Goal: Transaction & Acquisition: Purchase product/service

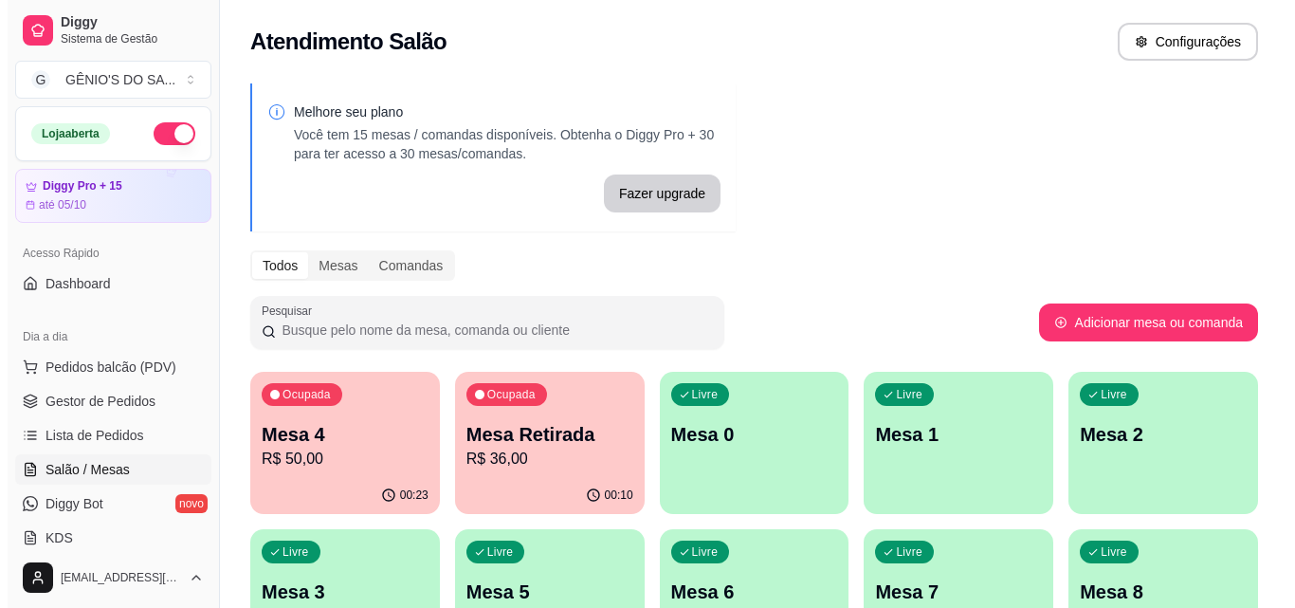
scroll to position [298, 0]
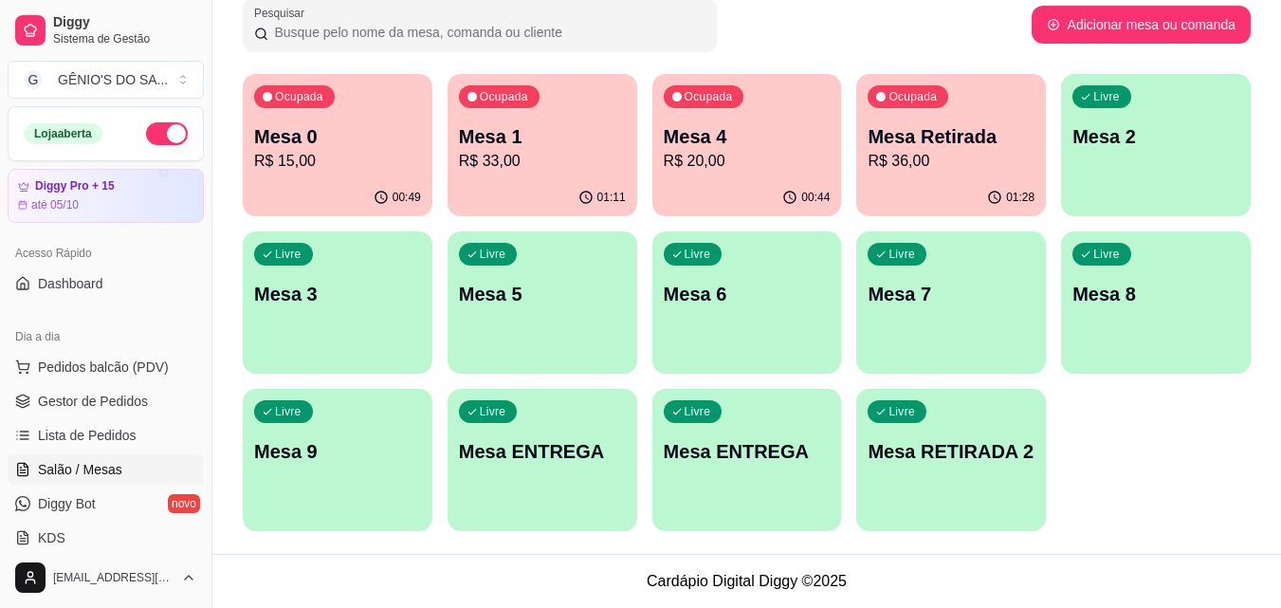
click at [518, 124] on p "Mesa 1" at bounding box center [542, 136] width 167 height 27
click at [1119, 181] on div "Livre Mesa 2" at bounding box center [1156, 134] width 184 height 116
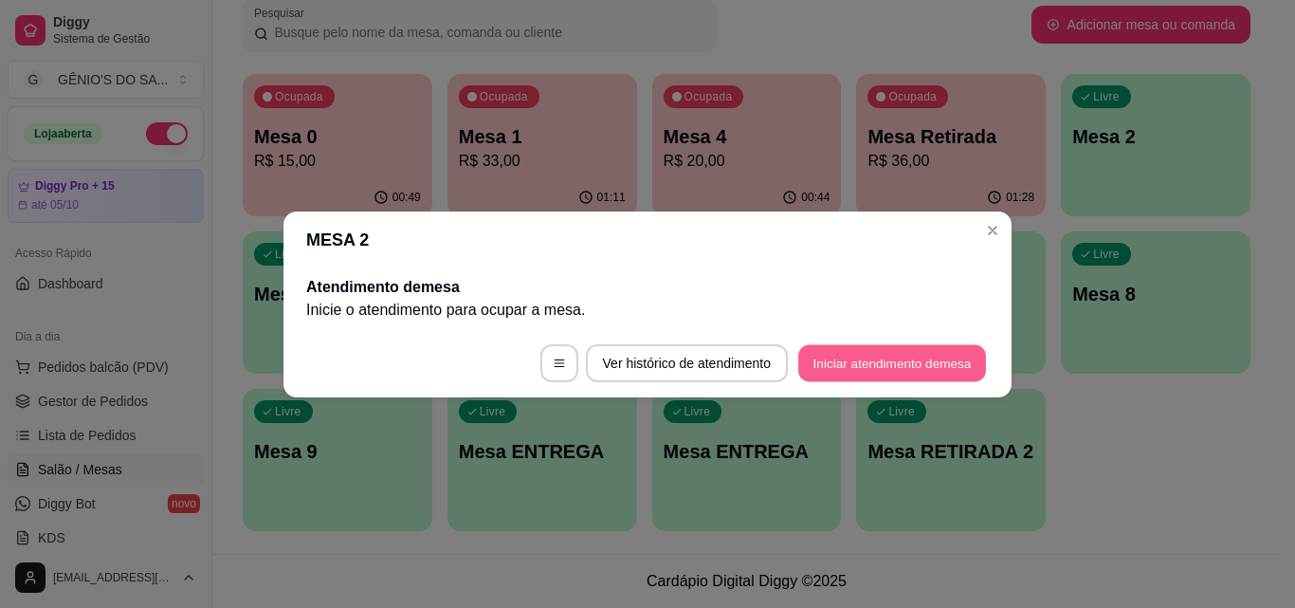
click at [867, 369] on button "Iniciar atendimento de mesa" at bounding box center [892, 362] width 188 height 37
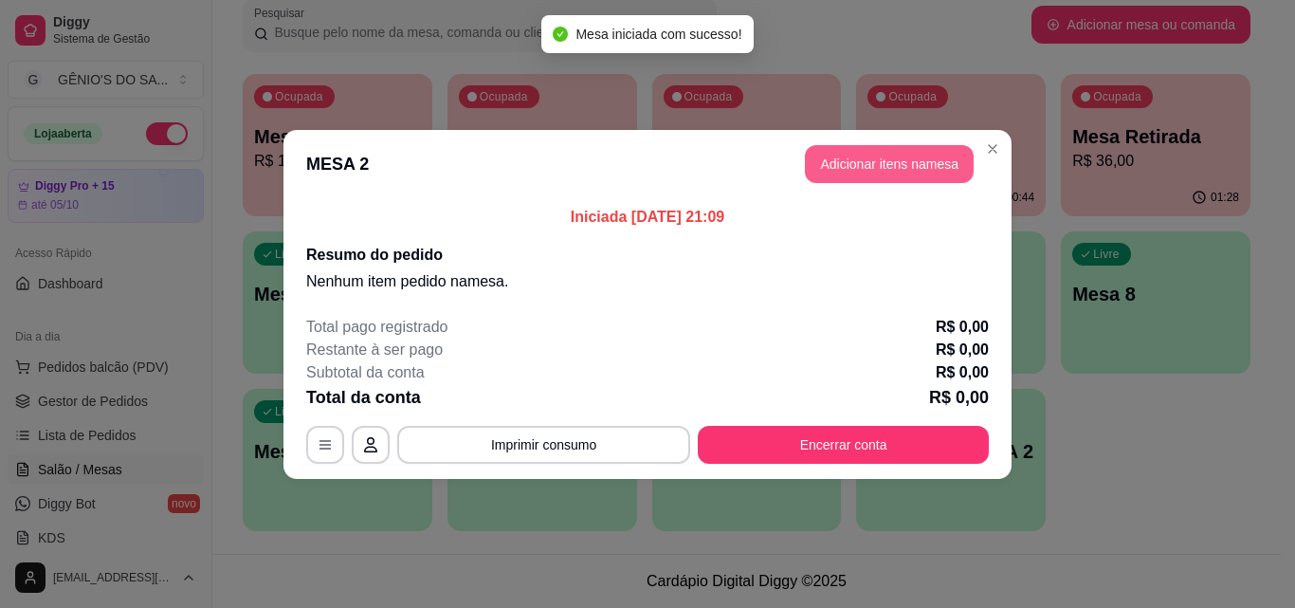
click at [902, 161] on button "Adicionar itens na mesa" at bounding box center [889, 164] width 169 height 38
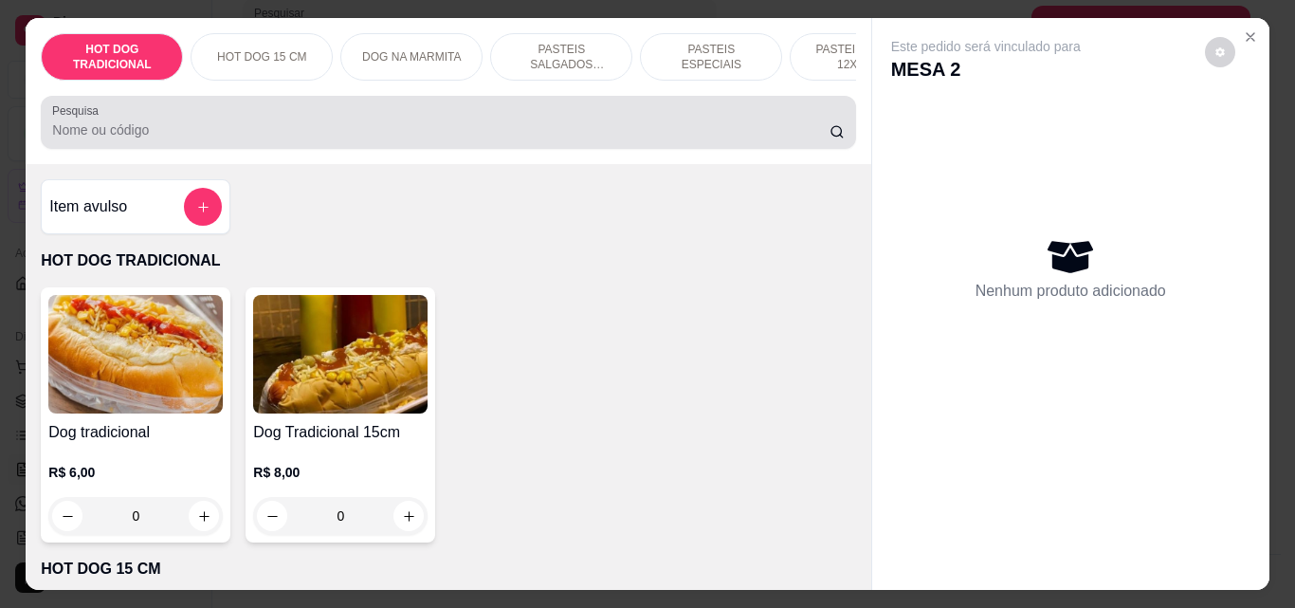
click at [152, 131] on input "Pesquisa" at bounding box center [440, 129] width 777 height 19
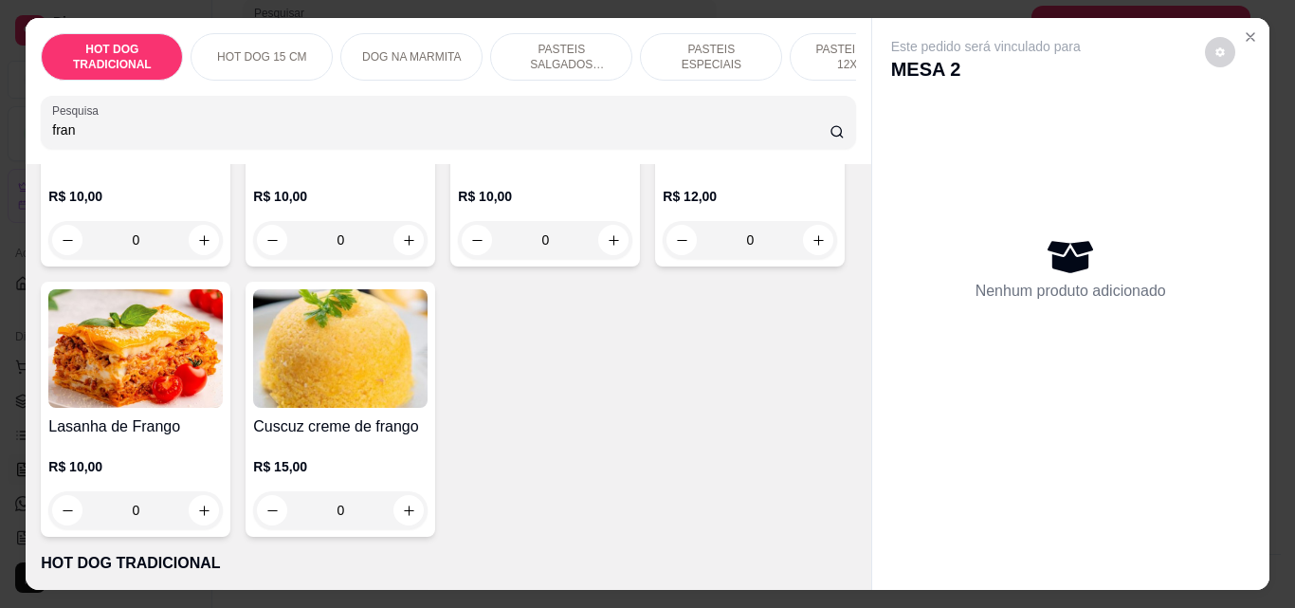
scroll to position [758, 0]
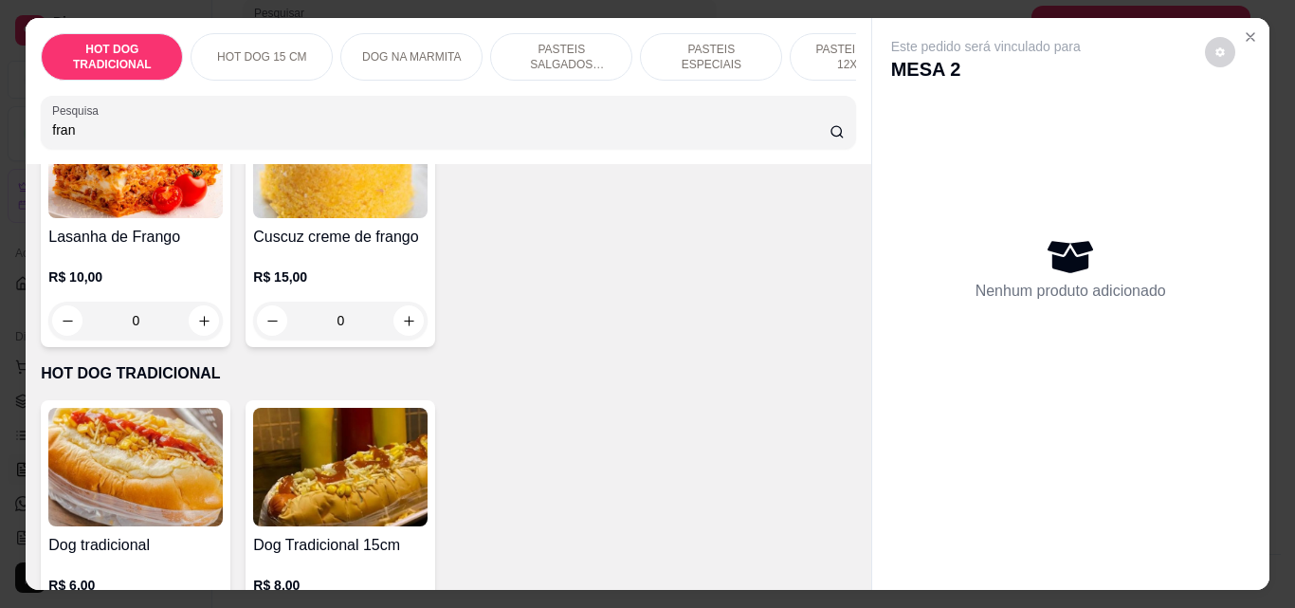
type input "fran"
click at [462, 69] on div "0" at bounding box center [545, 50] width 167 height 38
click at [598, 65] on button "increase-product-quantity" at bounding box center [613, 50] width 30 height 30
type input "1"
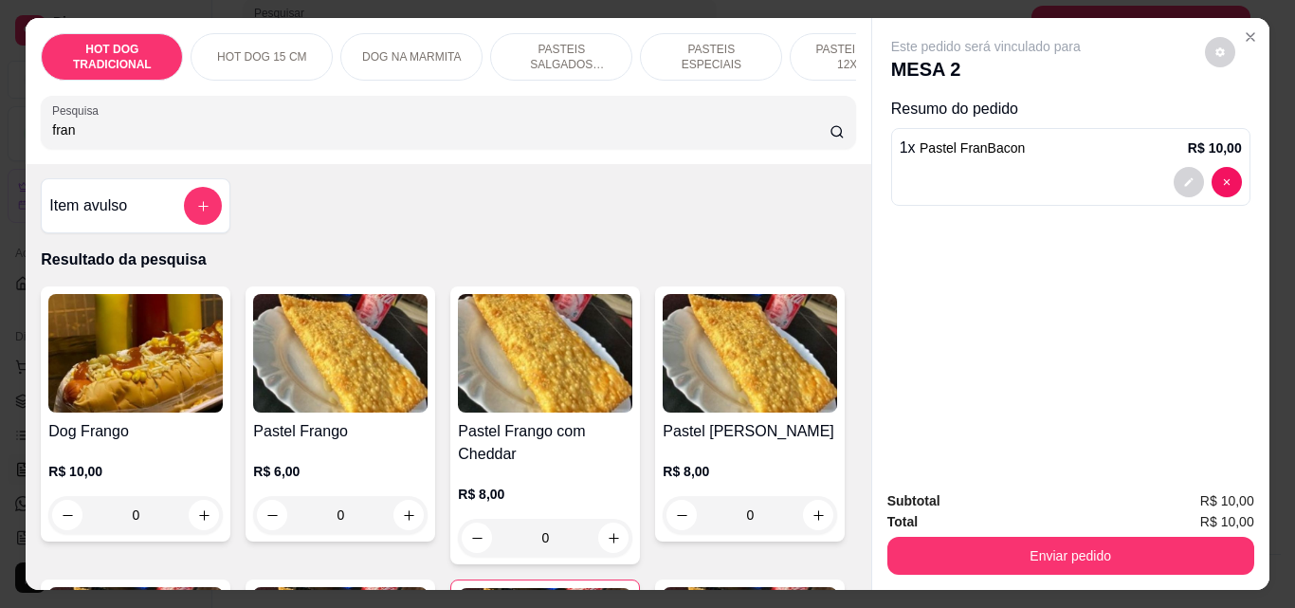
scroll to position [0, 0]
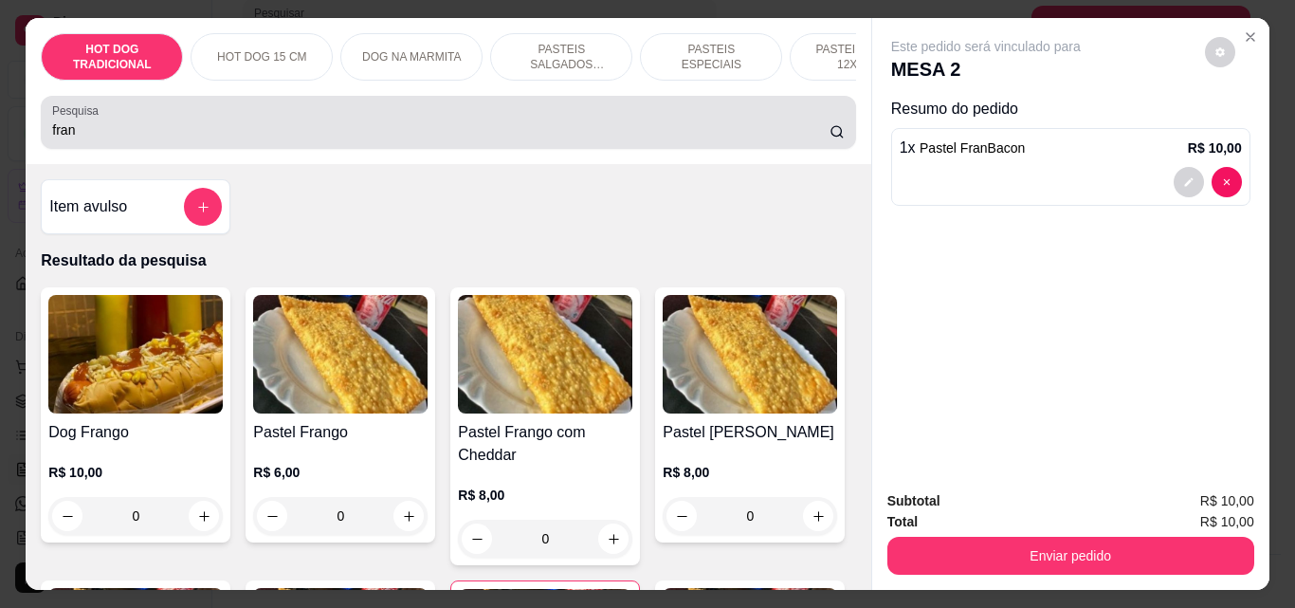
click at [189, 149] on div "Pesquisa fran" at bounding box center [448, 122] width 814 height 53
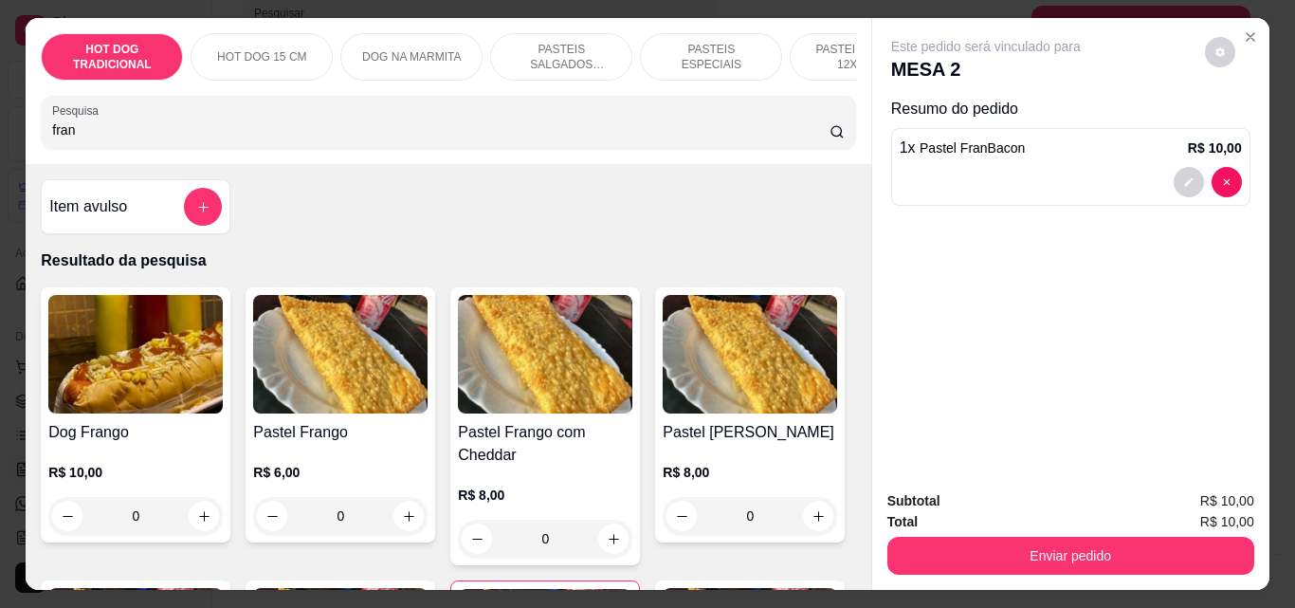
click at [189, 149] on div "Pesquisa fran" at bounding box center [448, 122] width 814 height 53
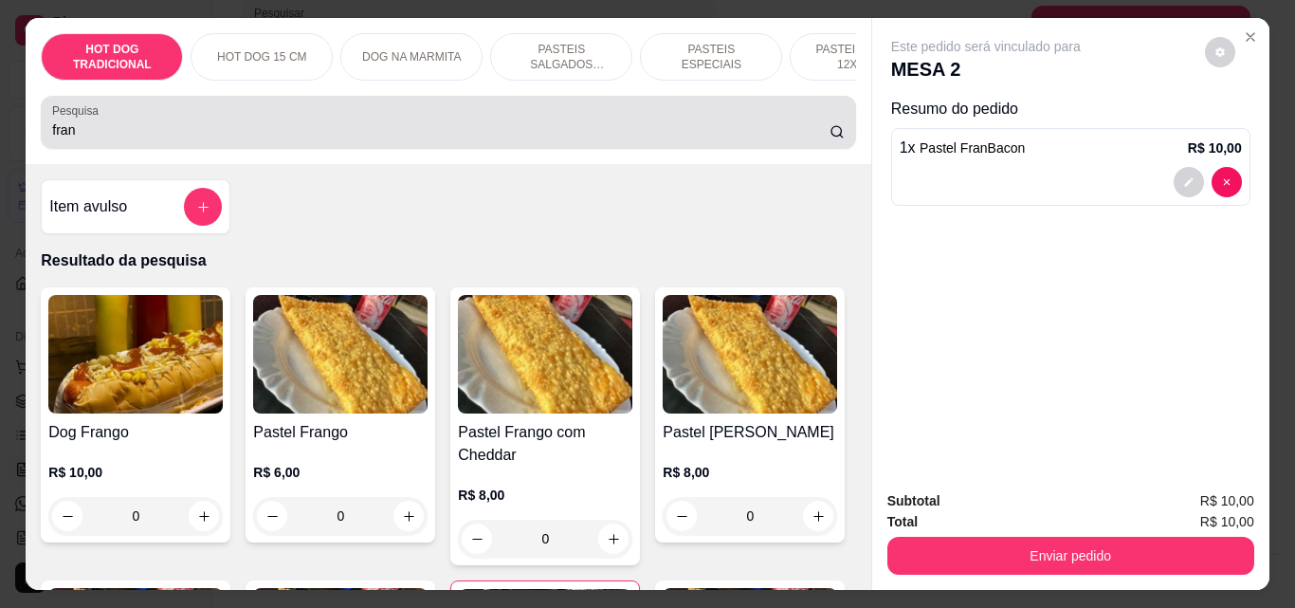
click at [189, 149] on div "Pesquisa fran" at bounding box center [448, 122] width 814 height 53
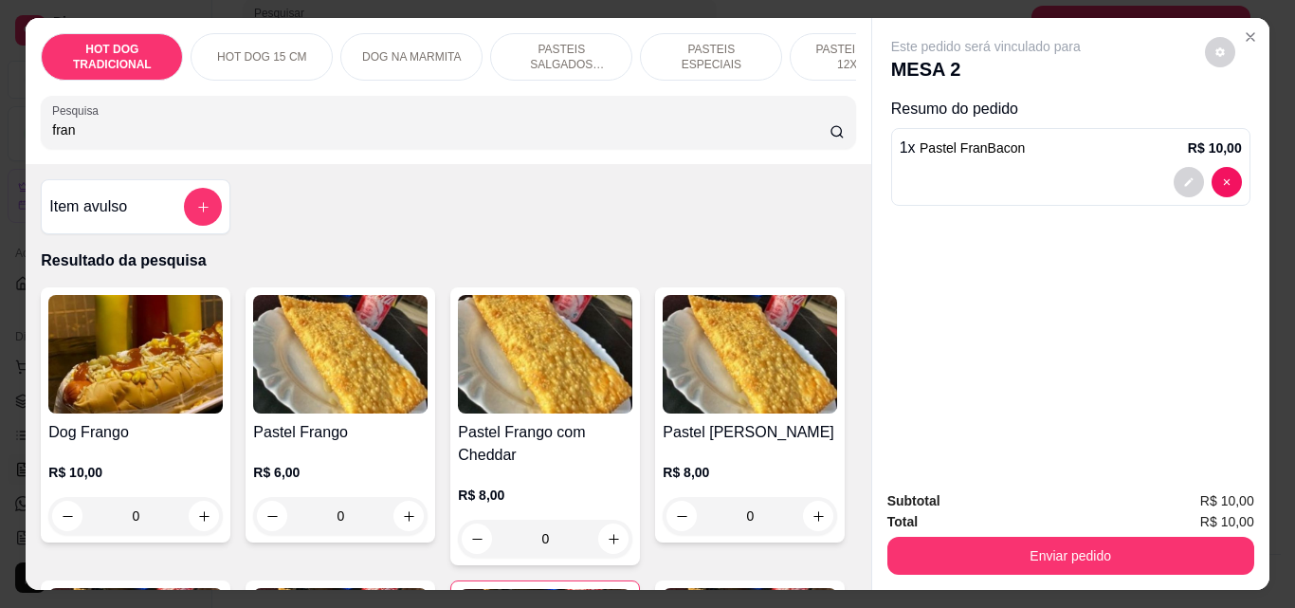
click at [189, 149] on div "Pesquisa fran" at bounding box center [448, 122] width 814 height 53
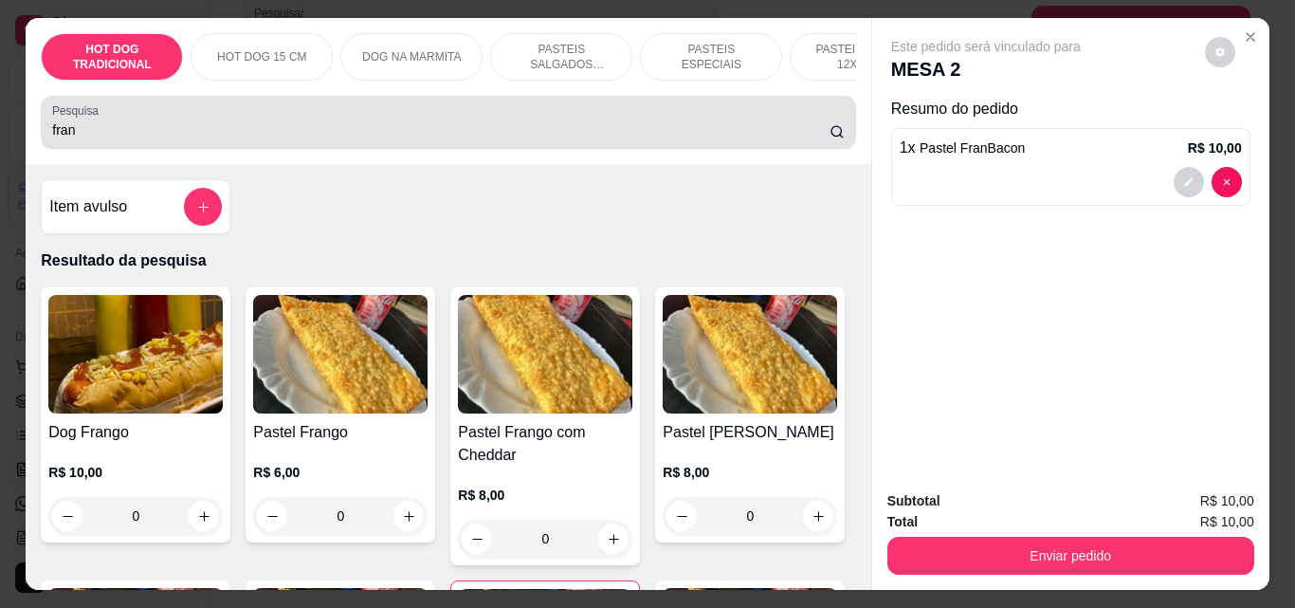
click at [189, 149] on div "Pesquisa fran" at bounding box center [448, 122] width 814 height 53
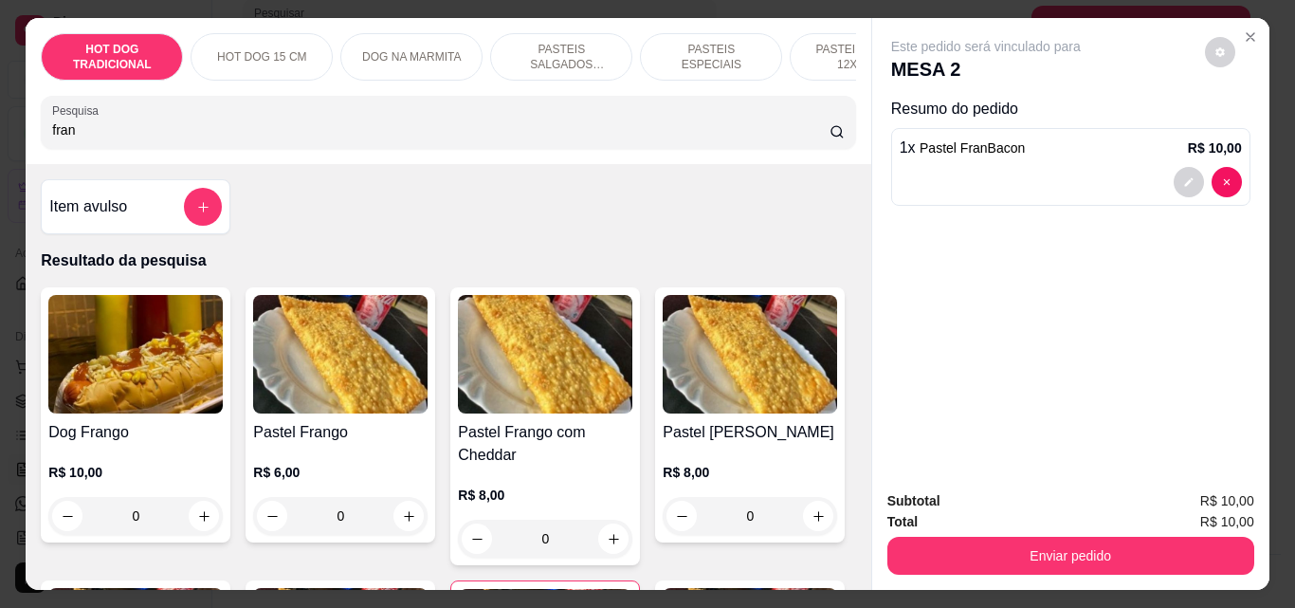
click at [189, 149] on div "Pesquisa fran" at bounding box center [448, 122] width 814 height 53
click at [186, 139] on input "fran" at bounding box center [440, 129] width 777 height 19
click at [186, 130] on input "fran" at bounding box center [440, 129] width 777 height 19
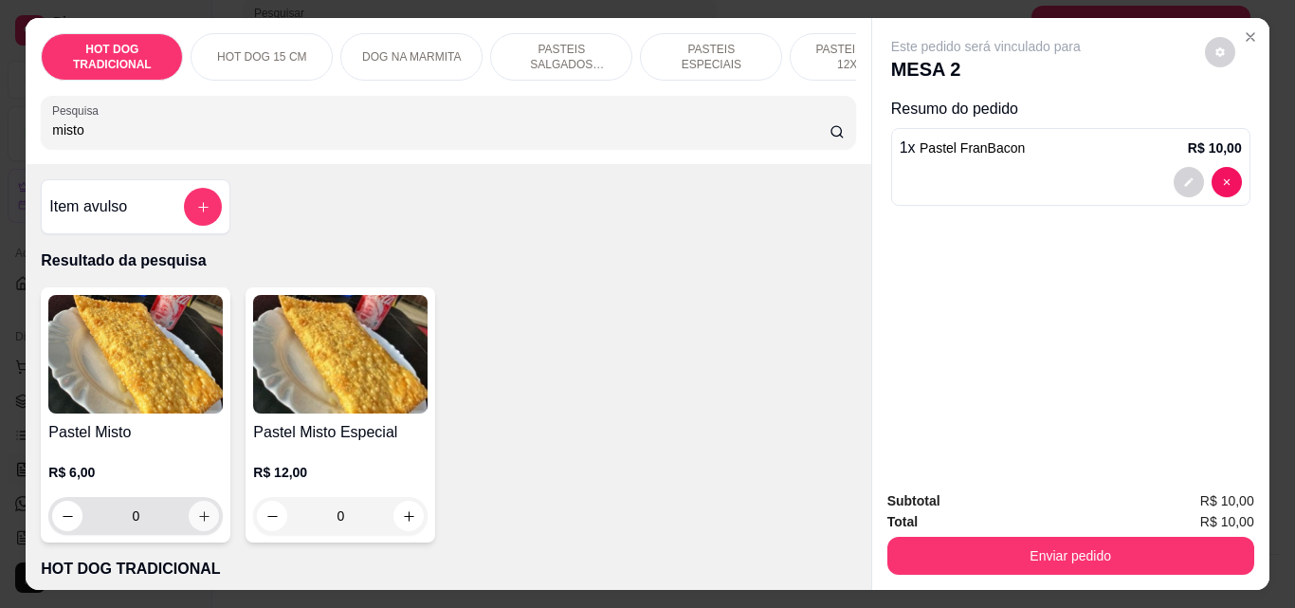
type input "misto"
click at [197, 521] on icon "increase-product-quantity" at bounding box center [204, 516] width 14 height 14
type input "1"
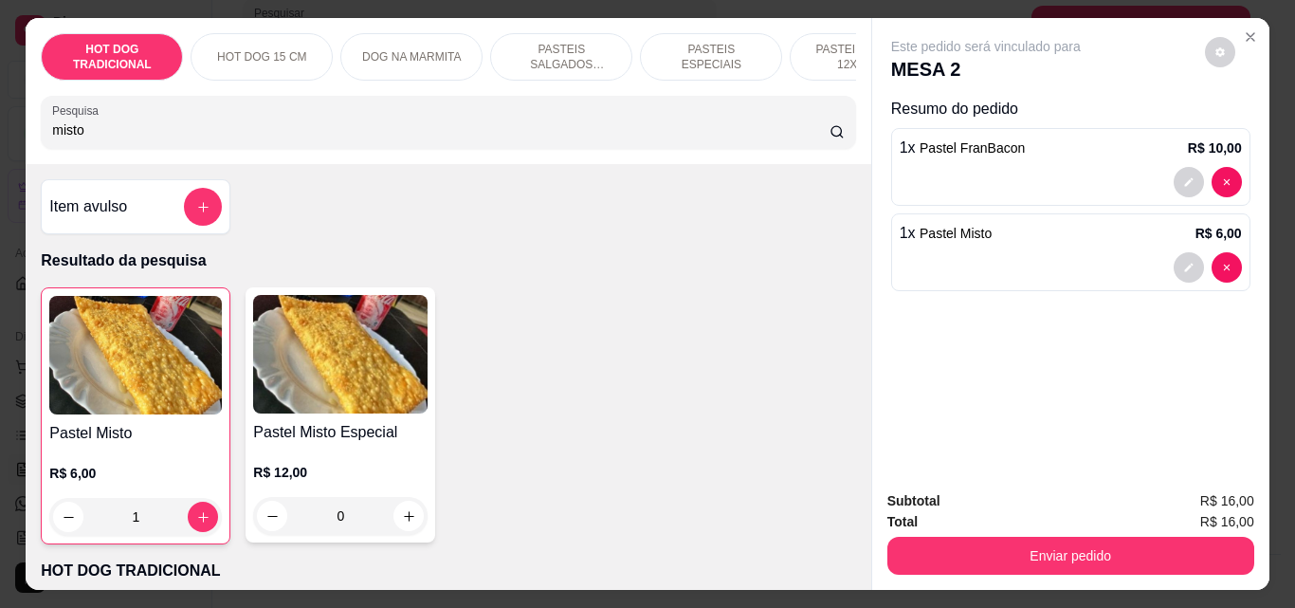
click at [225, 130] on input "misto" at bounding box center [440, 129] width 777 height 19
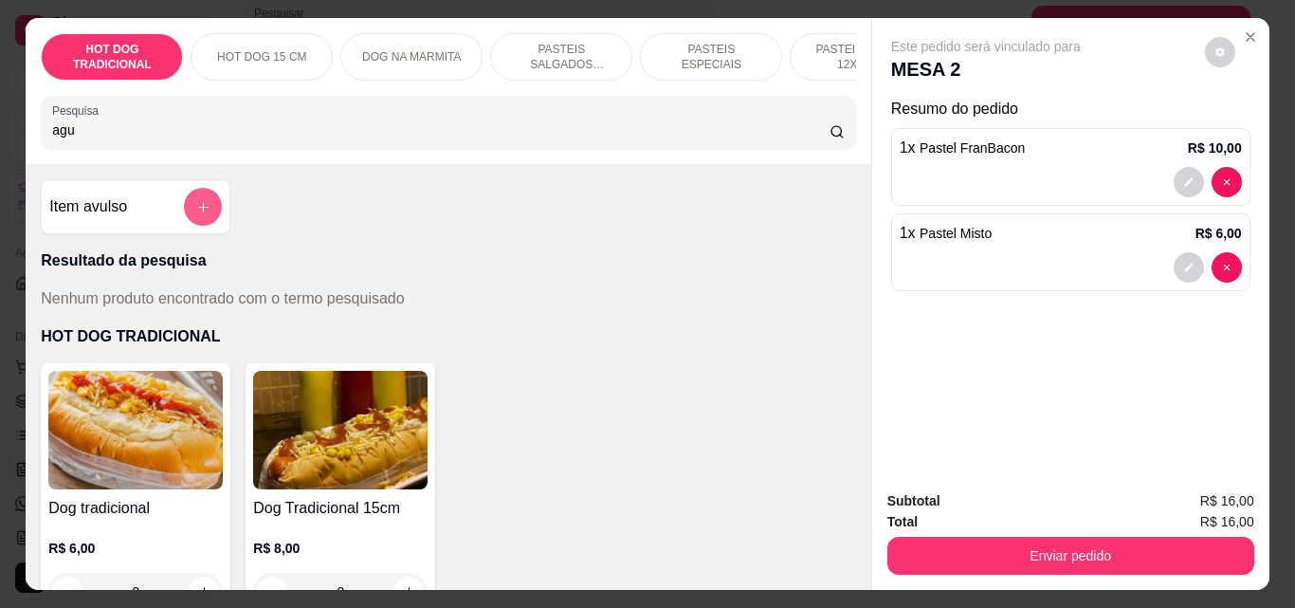
type input "agu"
click at [185, 222] on button "add-separate-item" at bounding box center [203, 207] width 37 height 37
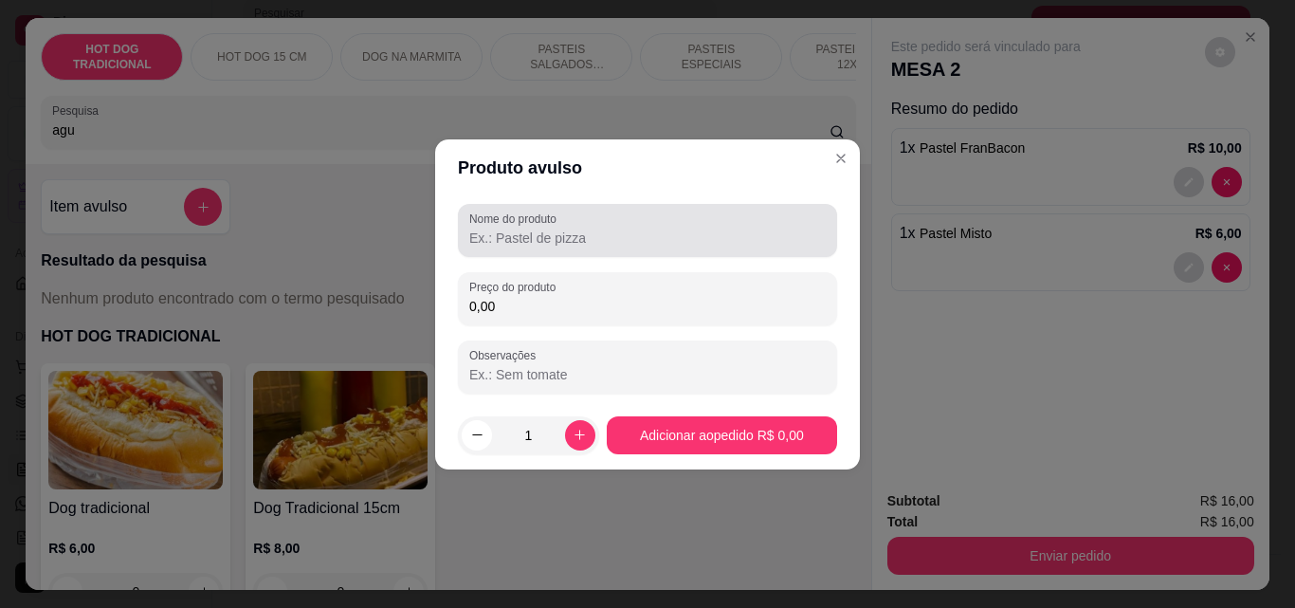
click at [519, 250] on div "Nome do produto" at bounding box center [647, 230] width 379 height 53
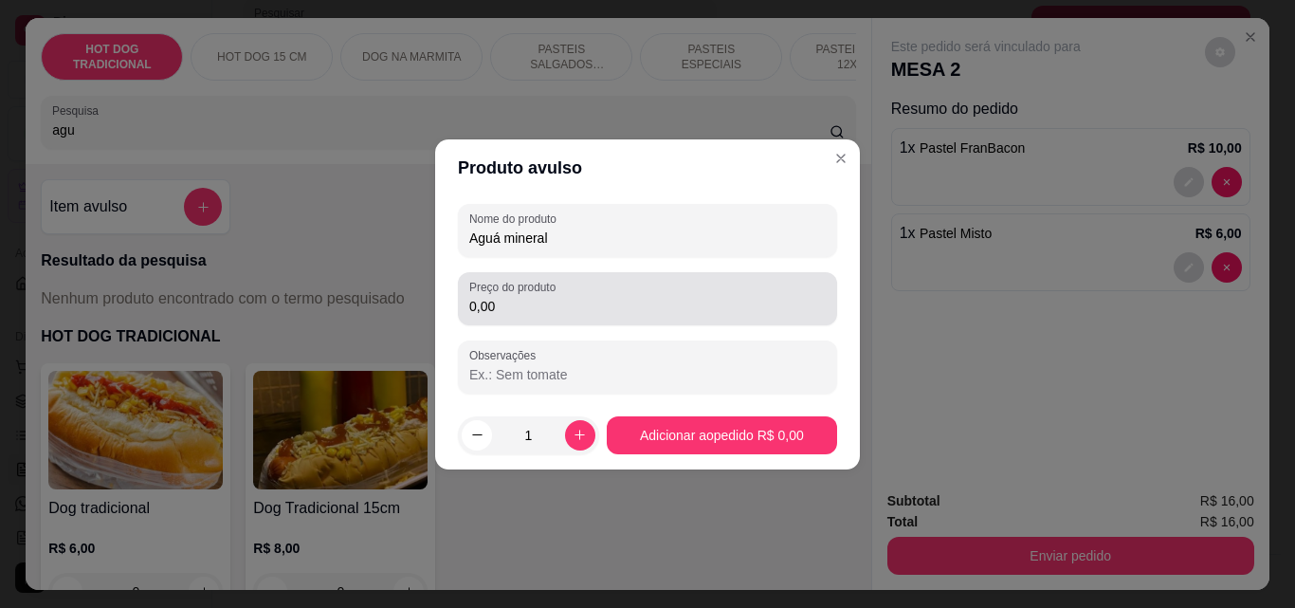
type input "Aguá mineral"
click at [532, 318] on div "Preço do produto 0,00" at bounding box center [647, 298] width 379 height 53
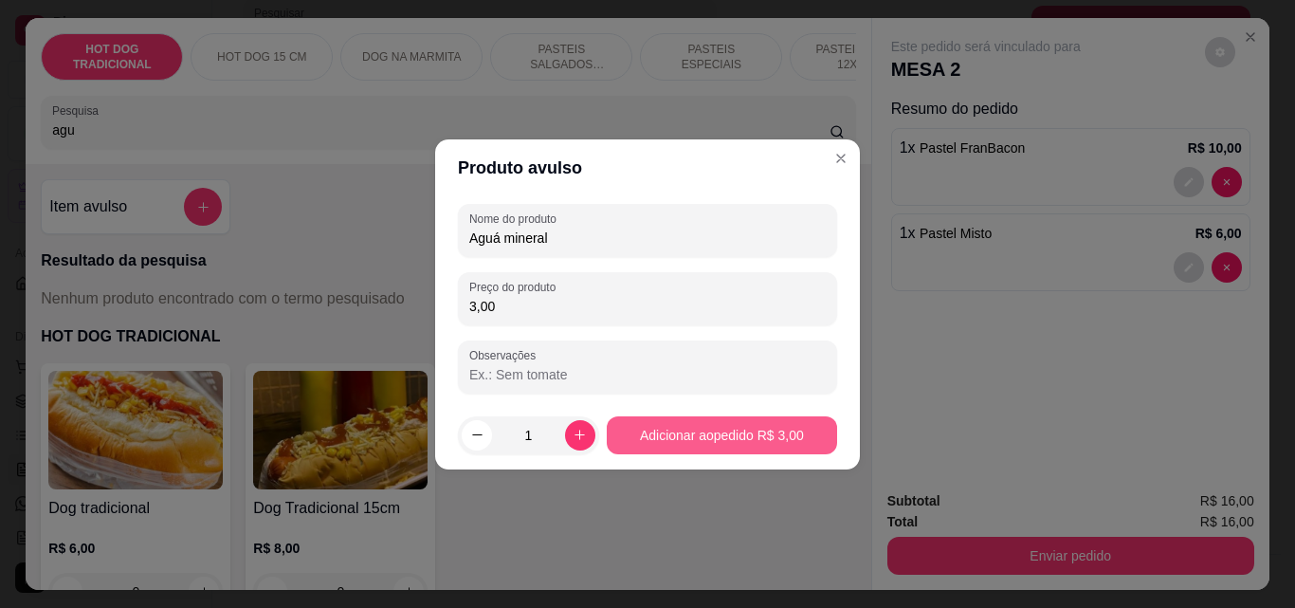
type input "3,00"
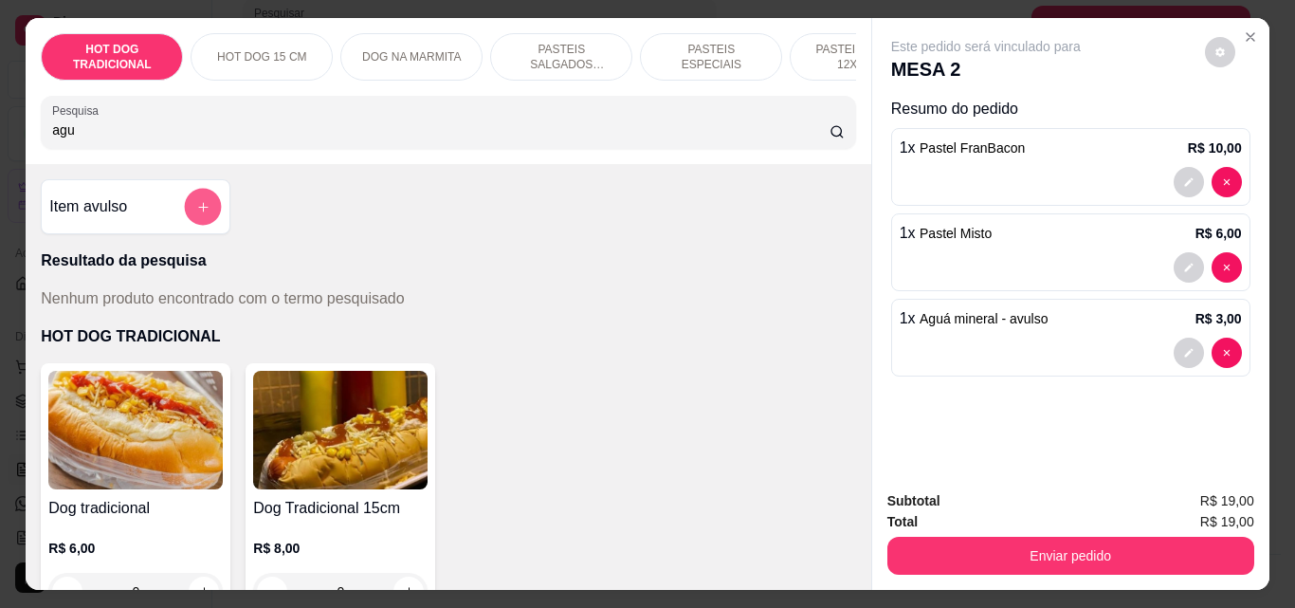
click at [207, 220] on button "add-separate-item" at bounding box center [203, 207] width 37 height 37
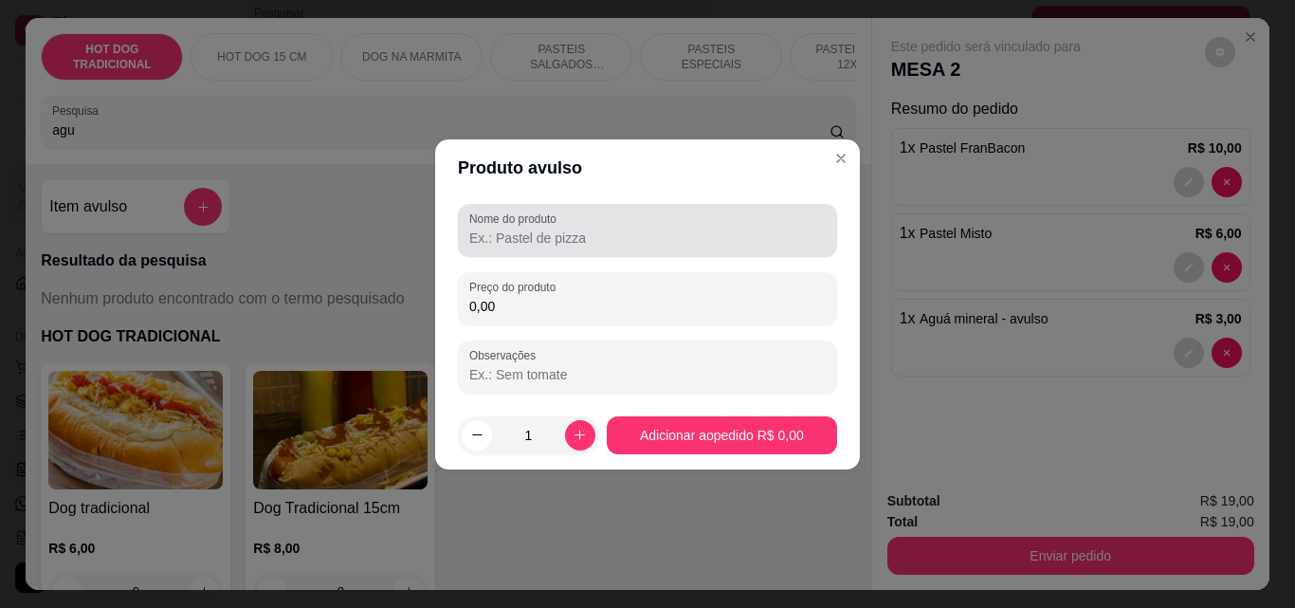
click at [467, 246] on div "Nome do produto" at bounding box center [647, 230] width 379 height 53
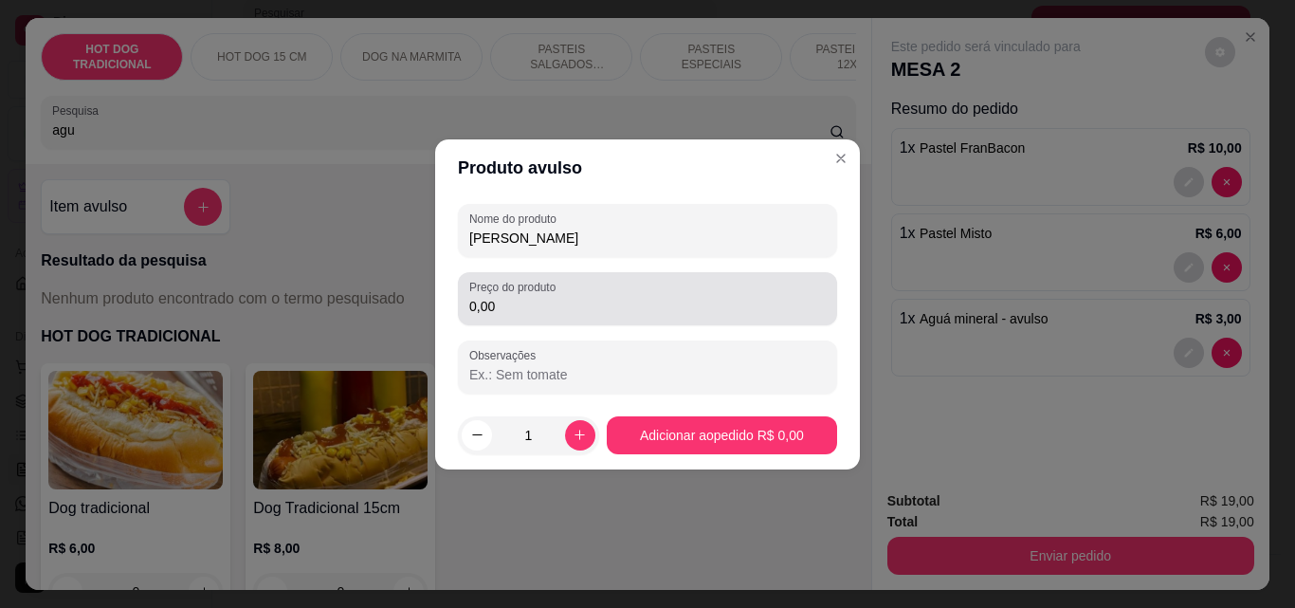
type input "[PERSON_NAME]"
click at [497, 299] on input "0,00" at bounding box center [647, 306] width 356 height 19
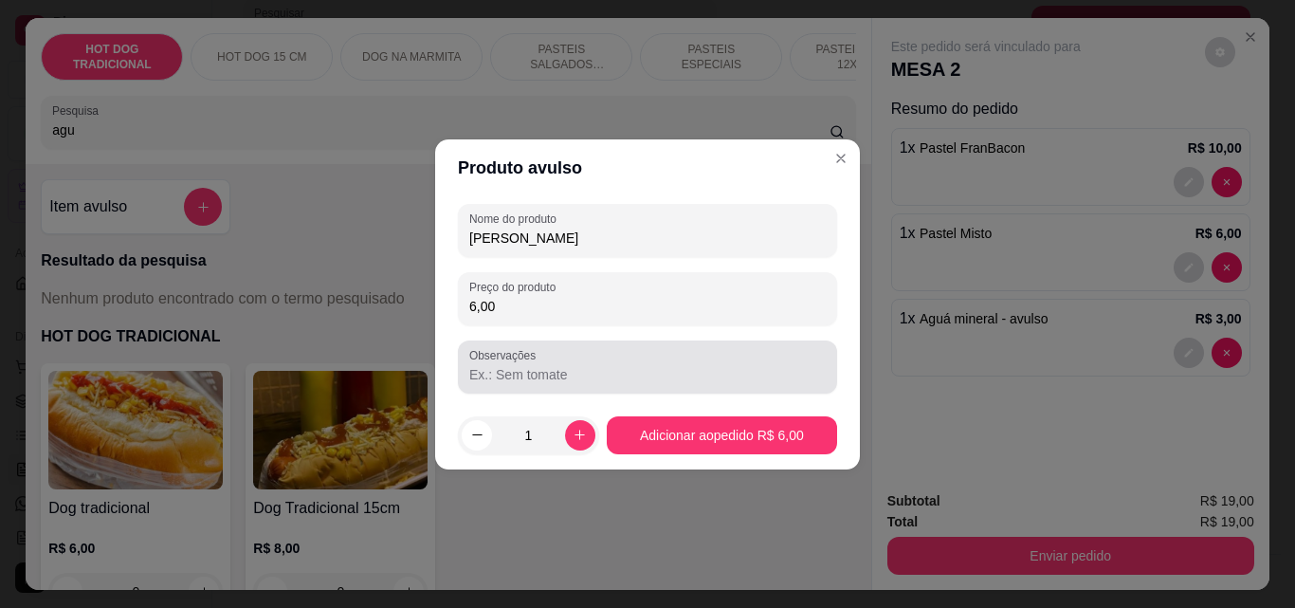
type input "6,00"
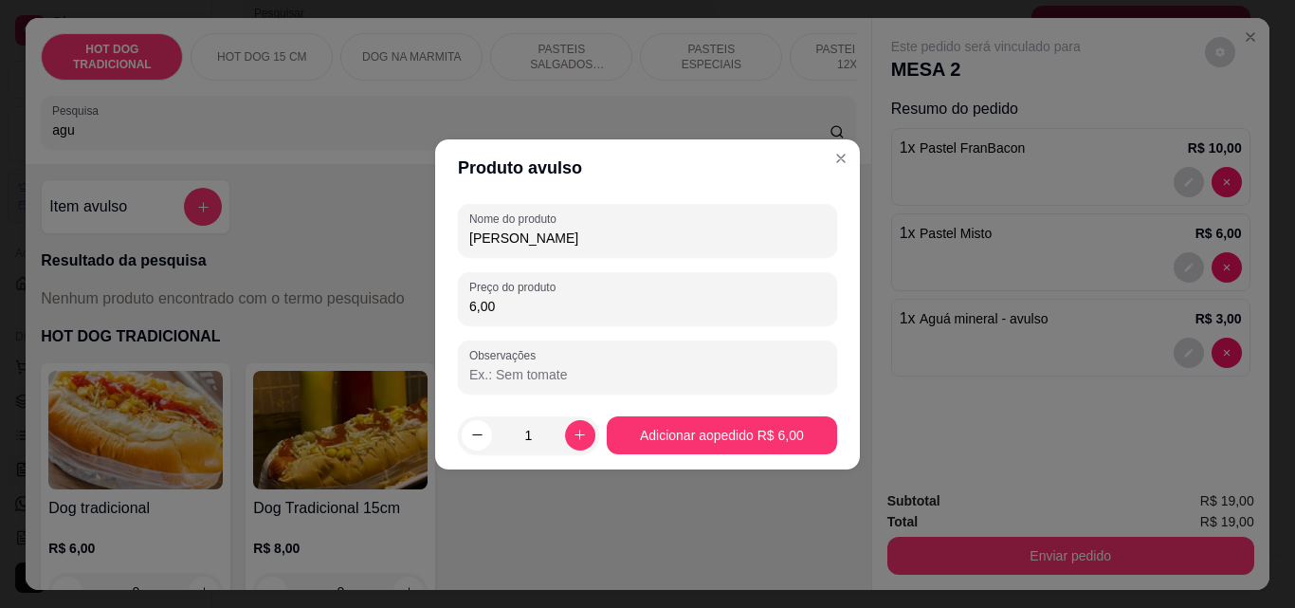
click at [528, 368] on input "Observações" at bounding box center [647, 374] width 356 height 19
type input "s"
type input "SEM LEITE"
click at [583, 436] on button "increase-product-quantity" at bounding box center [579, 434] width 29 height 29
type input "2"
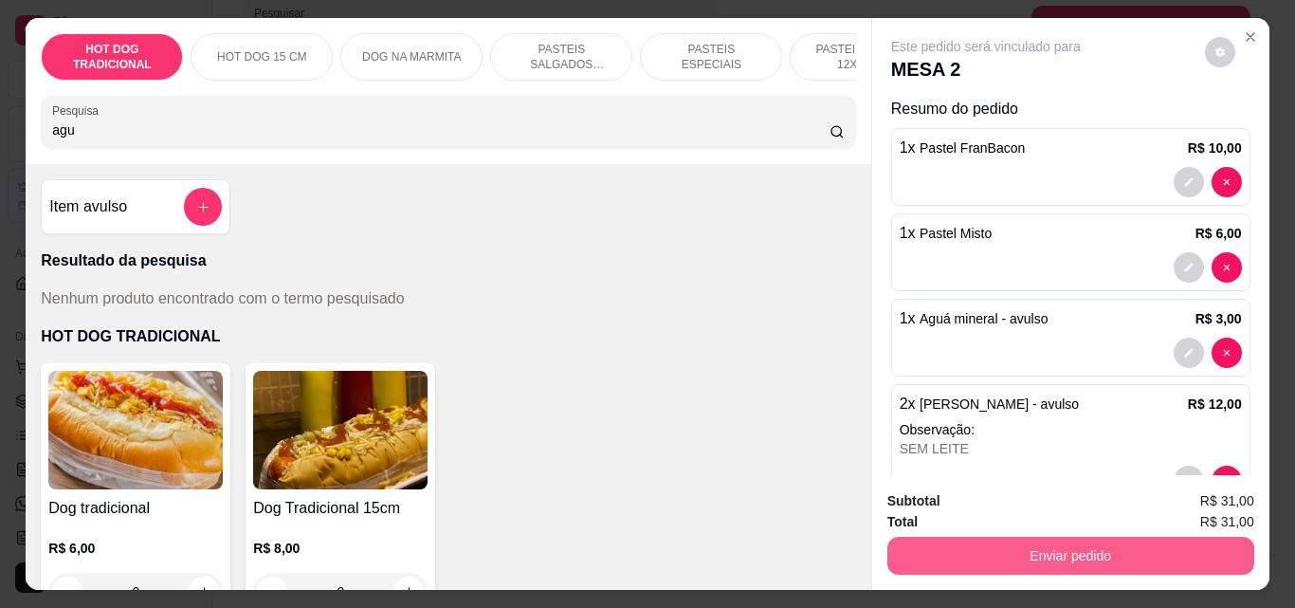
click at [957, 550] on button "Enviar pedido" at bounding box center [1070, 556] width 367 height 38
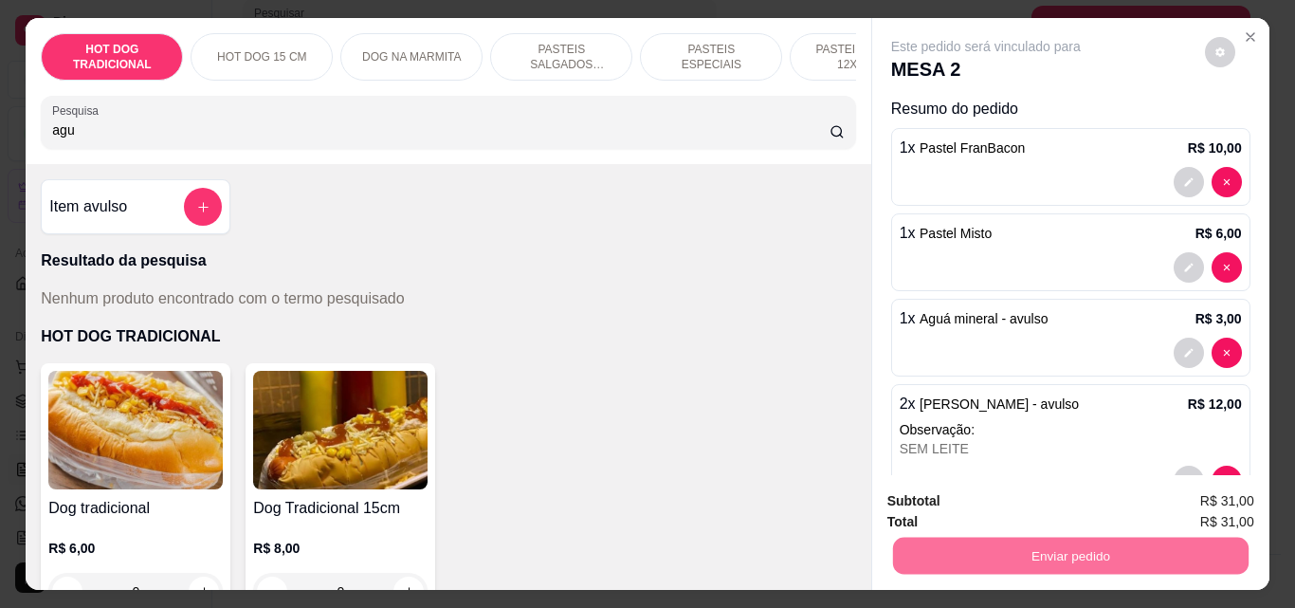
click at [957, 505] on button "Não registrar e enviar pedido" at bounding box center [1007, 501] width 197 height 36
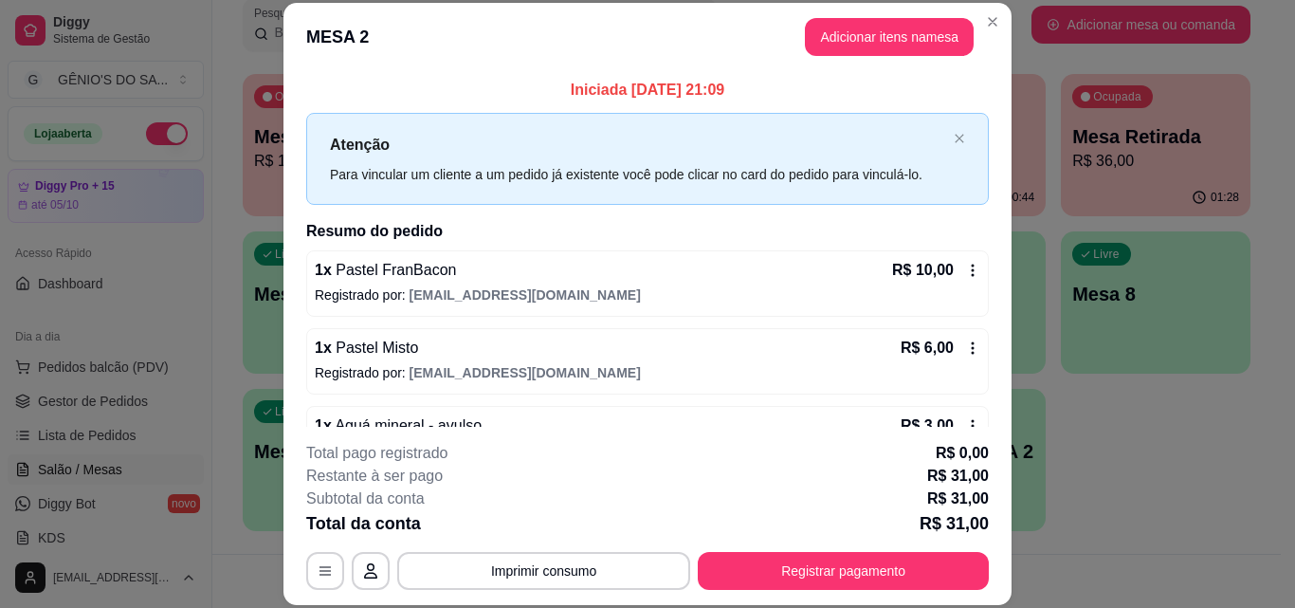
drag, startPoint x: 645, startPoint y: 479, endPoint x: 693, endPoint y: 485, distance: 48.8
click at [655, 469] on div "Restante à ser pago R$ 31,00" at bounding box center [647, 476] width 683 height 23
